Goal: Navigation & Orientation: Find specific page/section

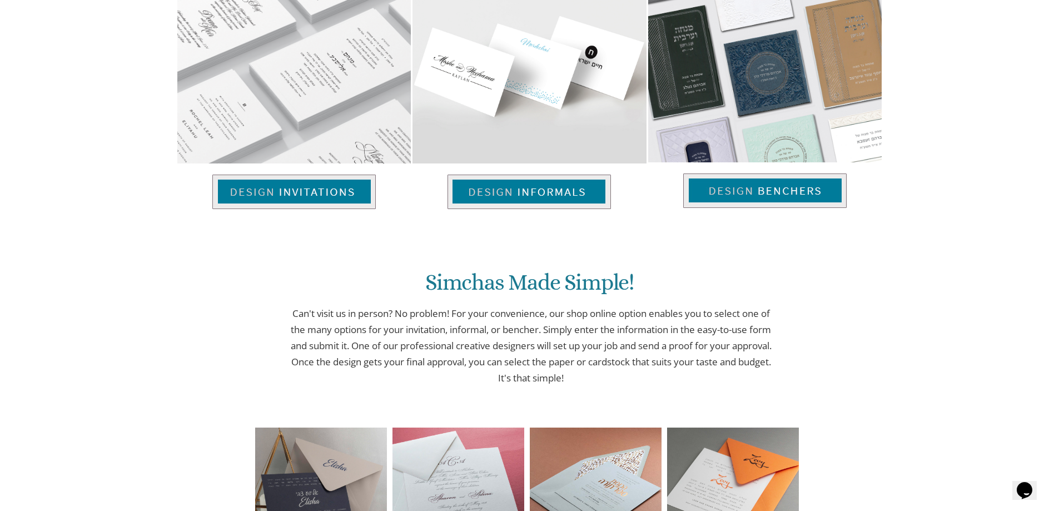
scroll to position [832, 0]
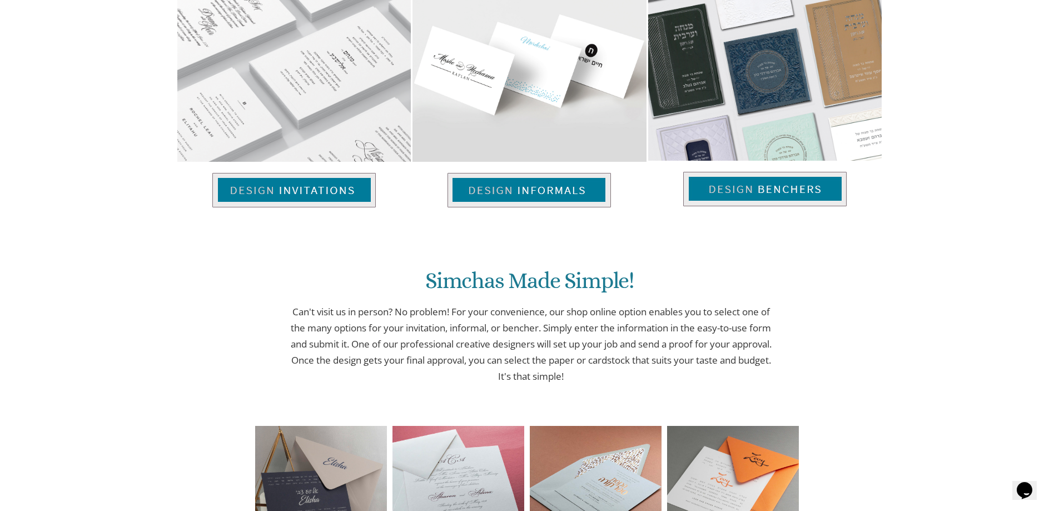
drag, startPoint x: 1062, startPoint y: 55, endPoint x: 1066, endPoint y: 199, distance: 144.1
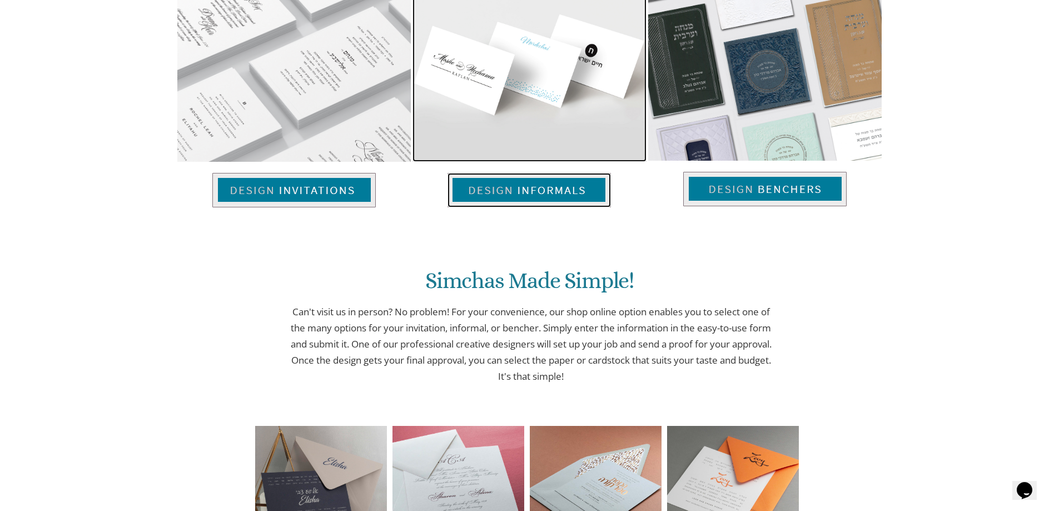
click at [540, 192] on img at bounding box center [529, 190] width 163 height 34
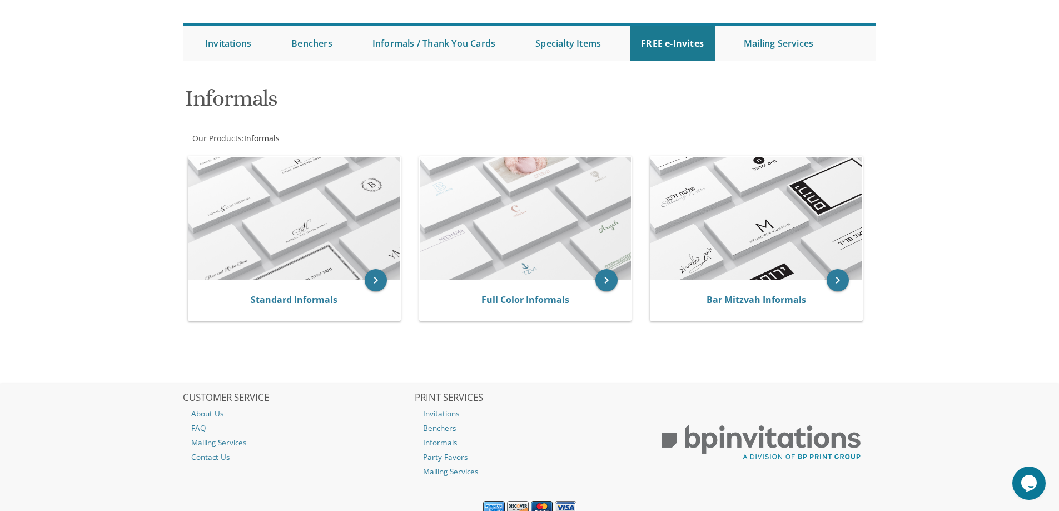
scroll to position [135, 0]
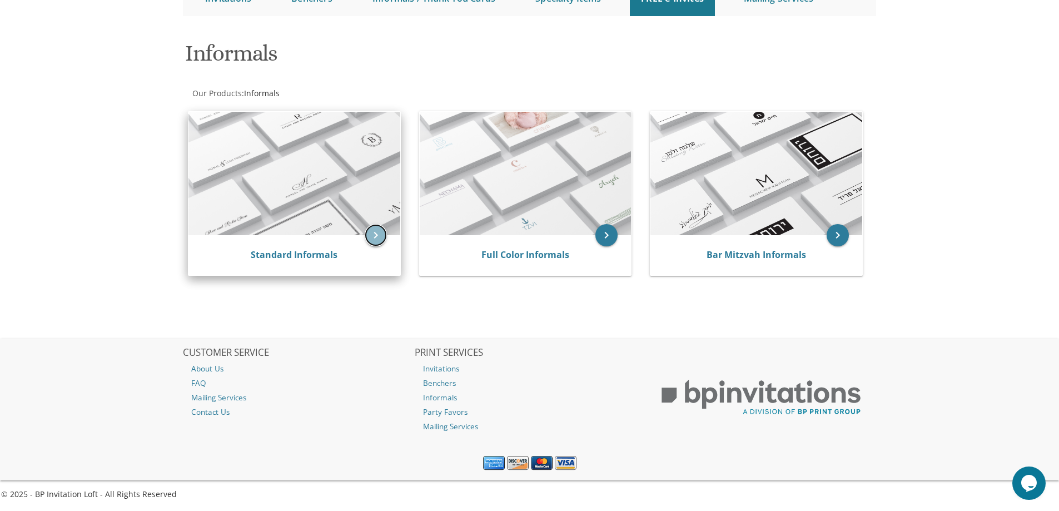
click at [375, 236] on icon "keyboard_arrow_right" at bounding box center [376, 235] width 22 height 22
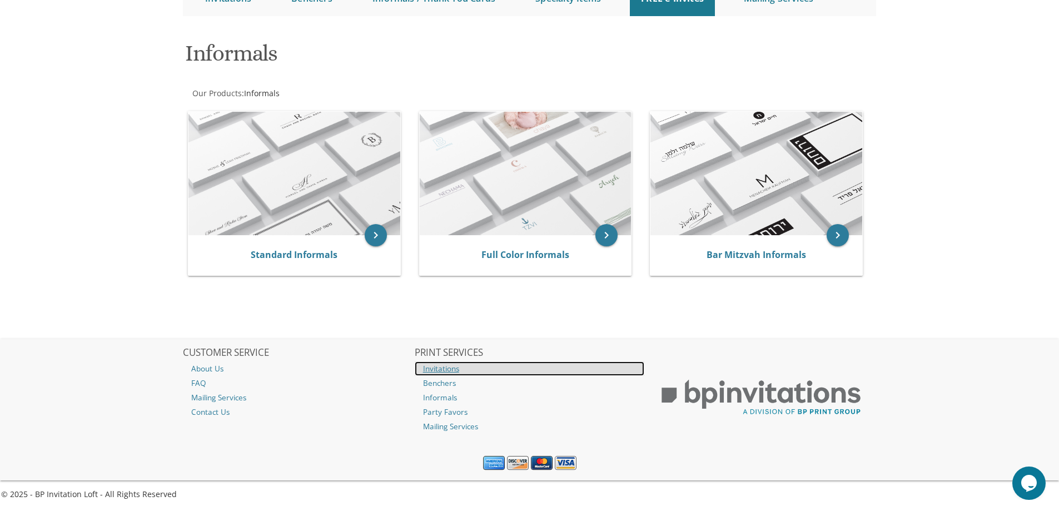
click at [439, 367] on link "Invitations" at bounding box center [530, 368] width 230 height 14
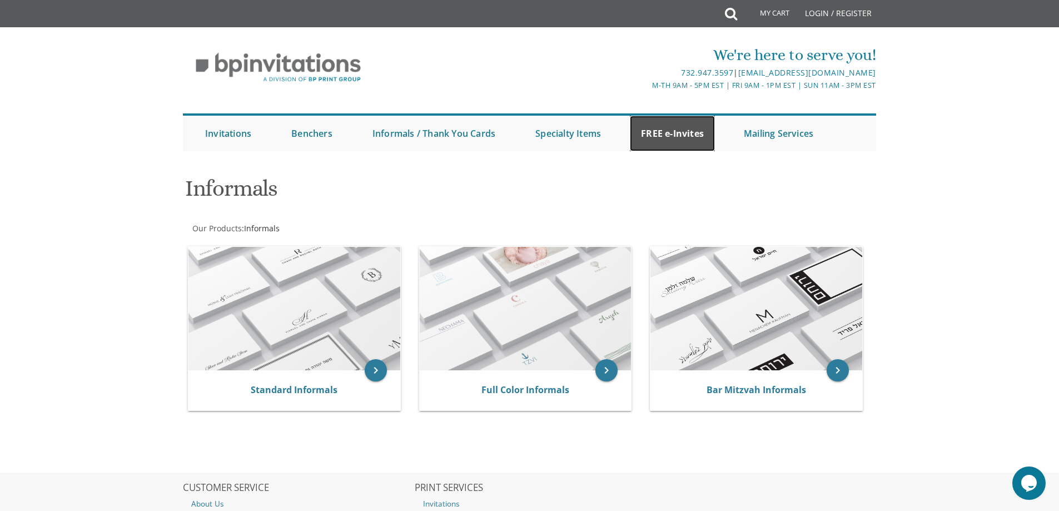
click at [688, 137] on link "FREE e-Invites" at bounding box center [672, 134] width 85 height 36
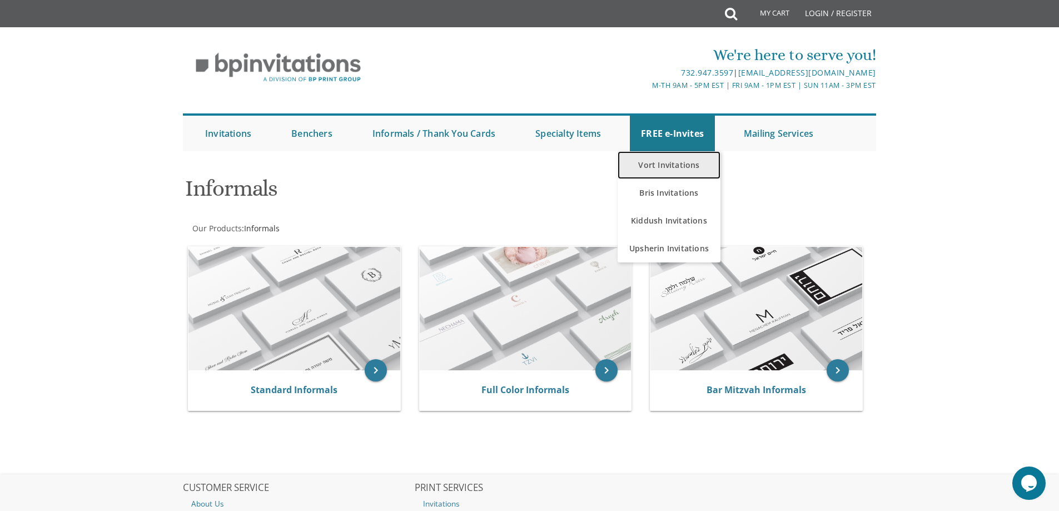
click at [675, 162] on link "Vort Invitations" at bounding box center [669, 165] width 103 height 28
click at [682, 165] on link "Vort Invitations" at bounding box center [669, 165] width 103 height 28
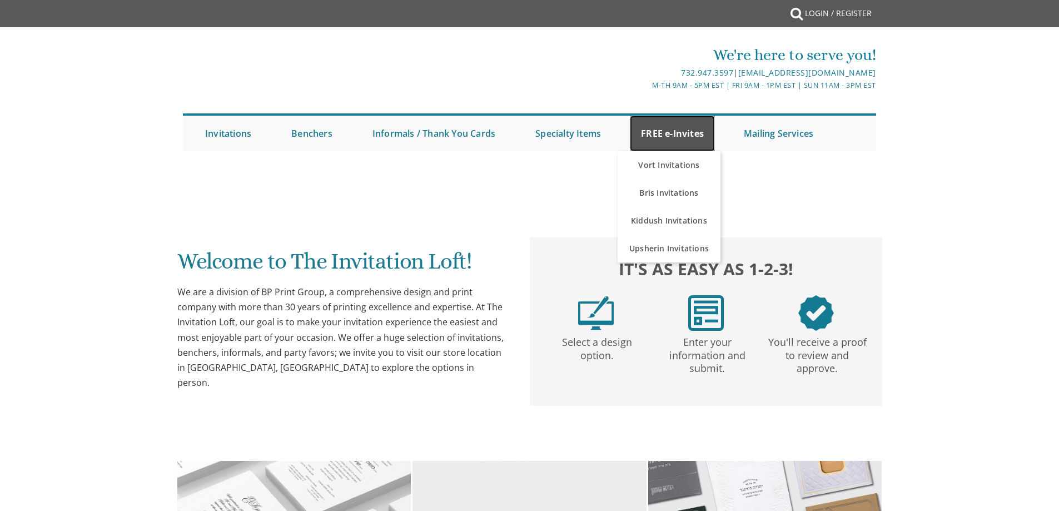
click at [682, 135] on link "FREE e-Invites" at bounding box center [672, 134] width 85 height 36
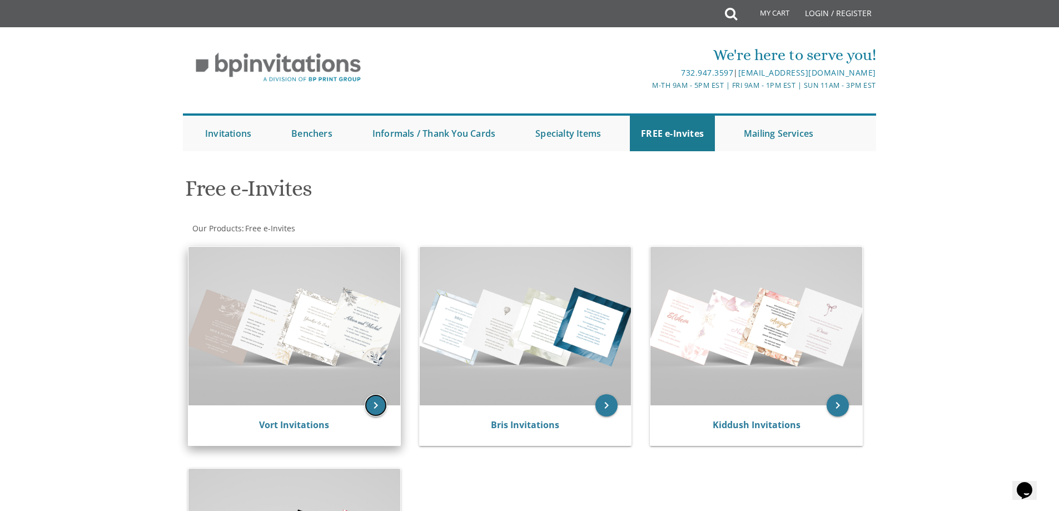
click at [376, 404] on icon "keyboard_arrow_right" at bounding box center [376, 405] width 22 height 22
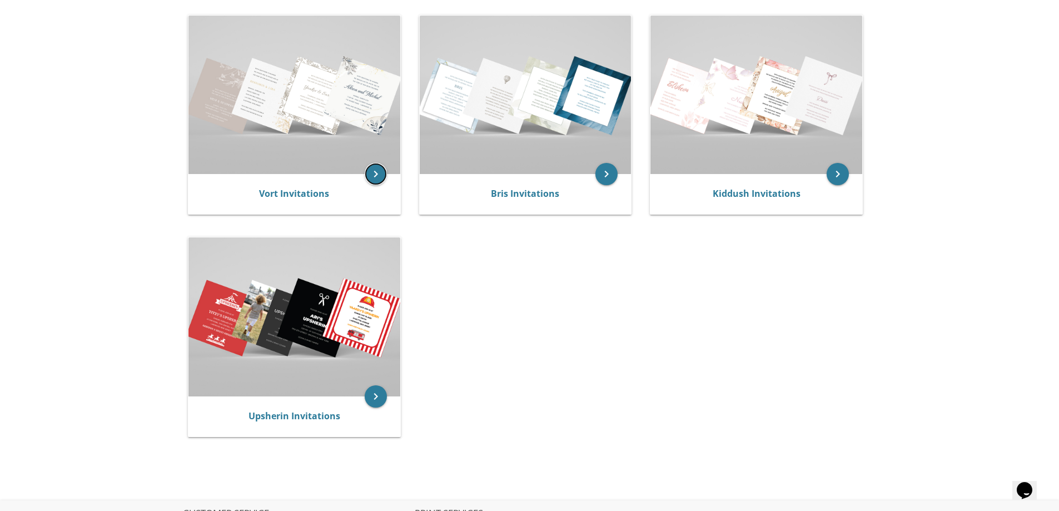
scroll to position [239, 0]
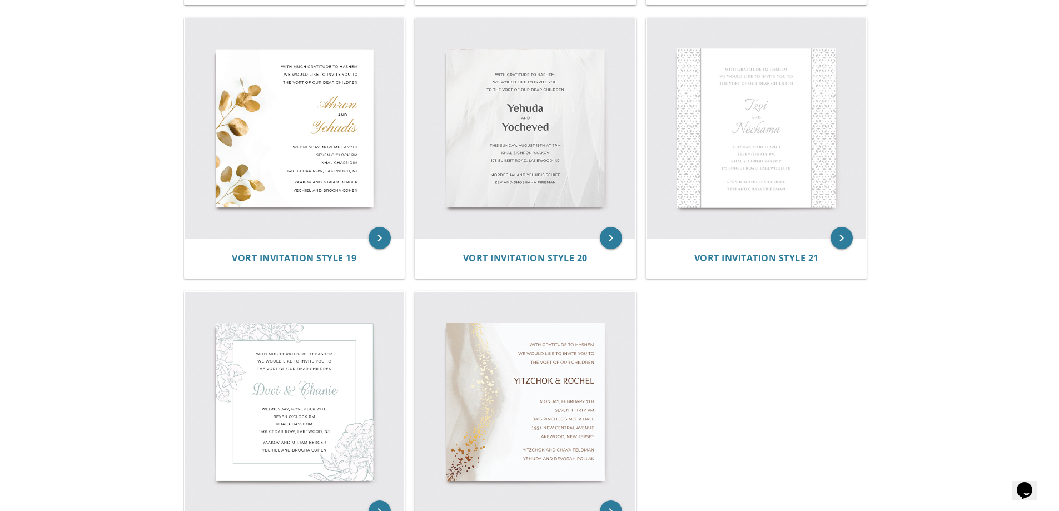
scroll to position [1924, 0]
